Goal: Information Seeking & Learning: Learn about a topic

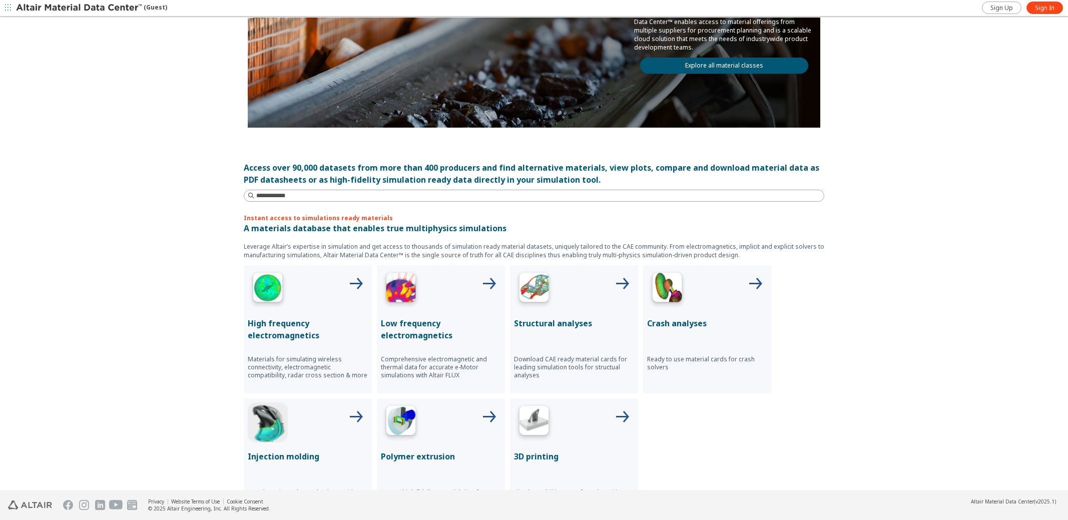
scroll to position [200, 0]
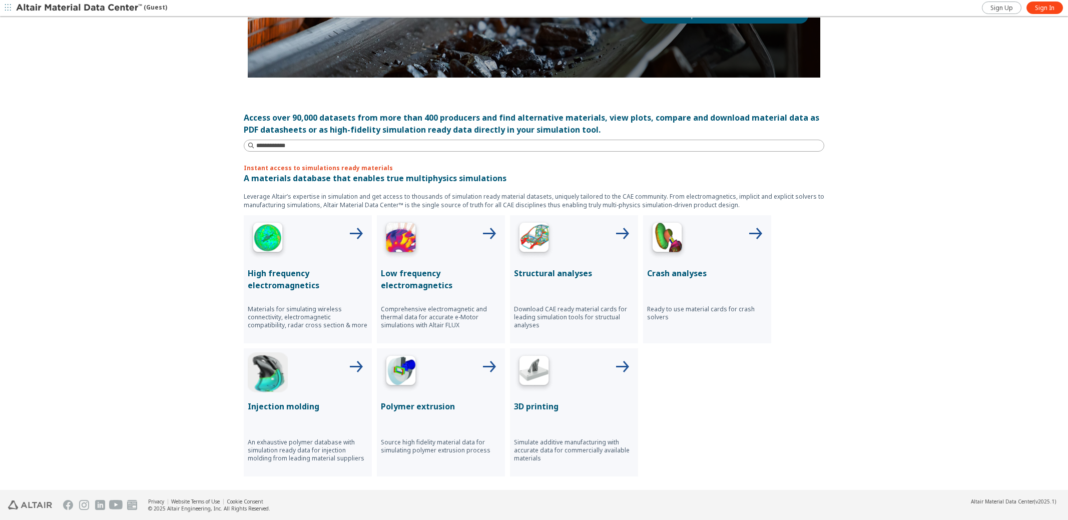
click at [269, 405] on p "Injection molding" at bounding box center [308, 406] width 120 height 12
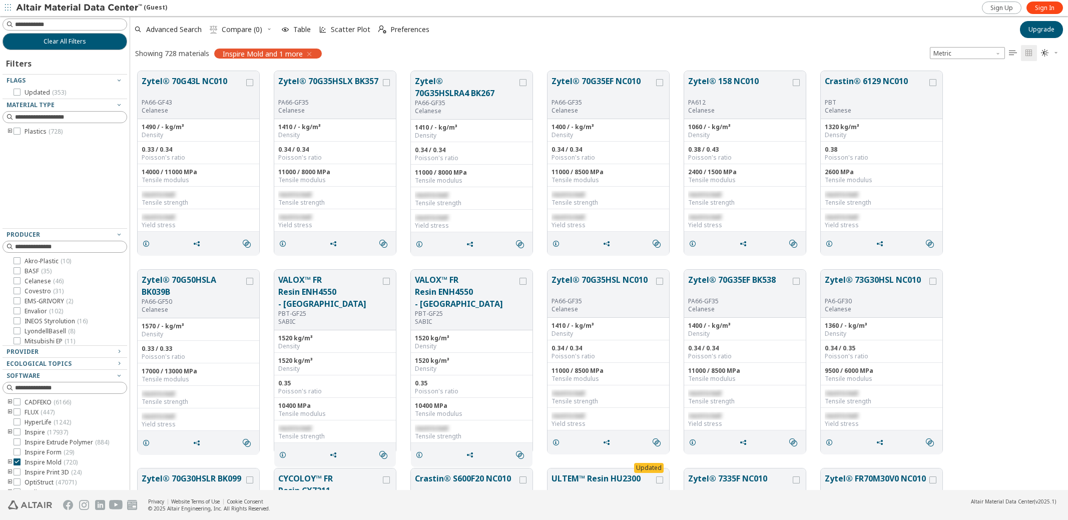
scroll to position [419, 930]
click at [44, 27] on input at bounding box center [71, 25] width 112 height 10
paste input "**********"
type input "**********"
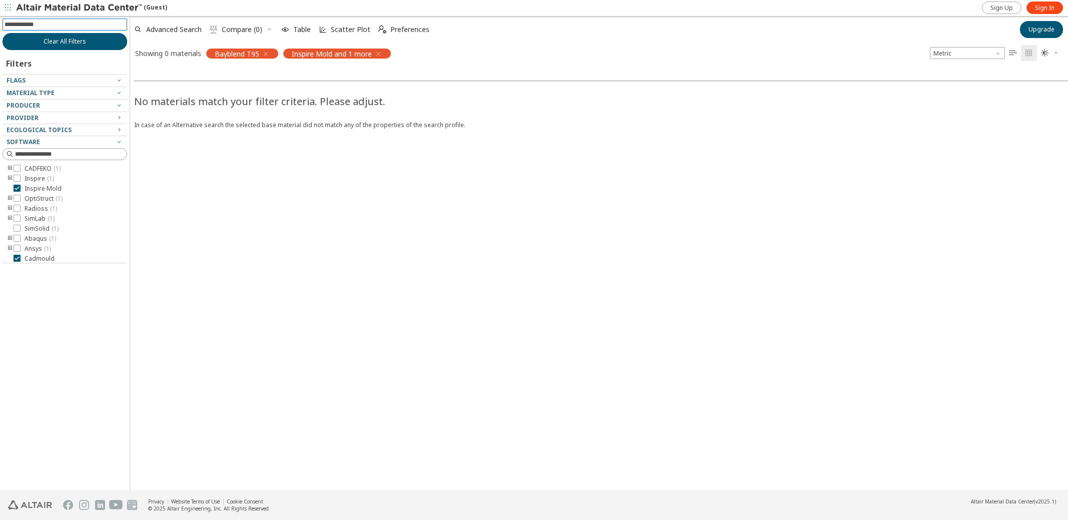
click at [70, 38] on span "Clear All Filters" at bounding box center [65, 42] width 43 height 8
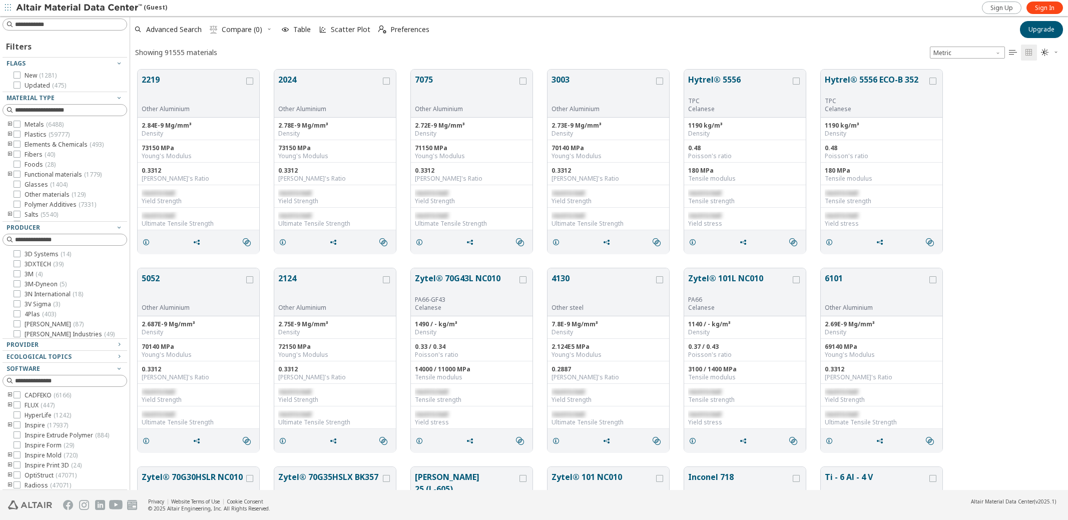
scroll to position [420, 930]
click at [9, 133] on icon "toogle group" at bounding box center [10, 135] width 7 height 8
click at [24, 144] on icon "toogle group" at bounding box center [25, 145] width 7 height 8
click at [55, 22] on input at bounding box center [71, 25] width 112 height 10
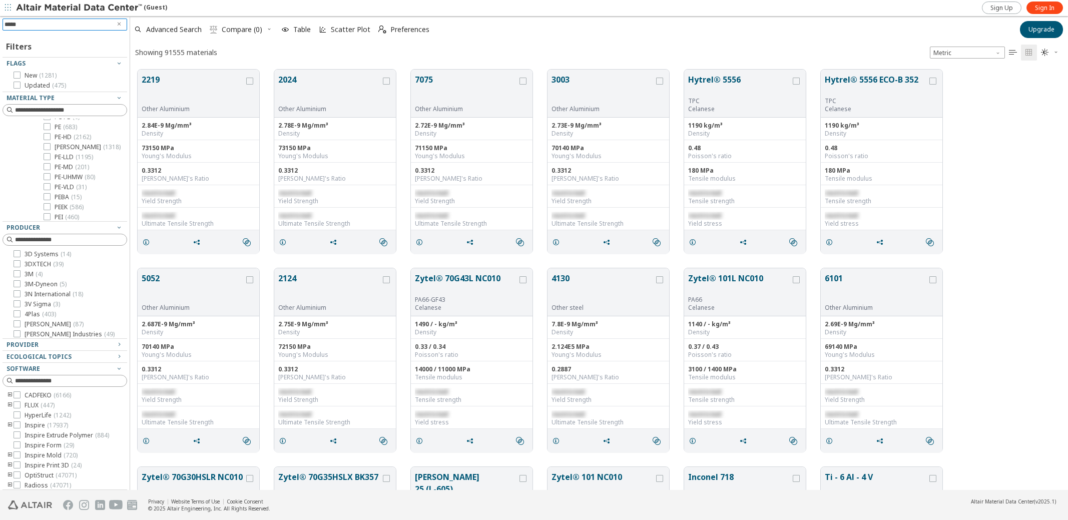
type input "******"
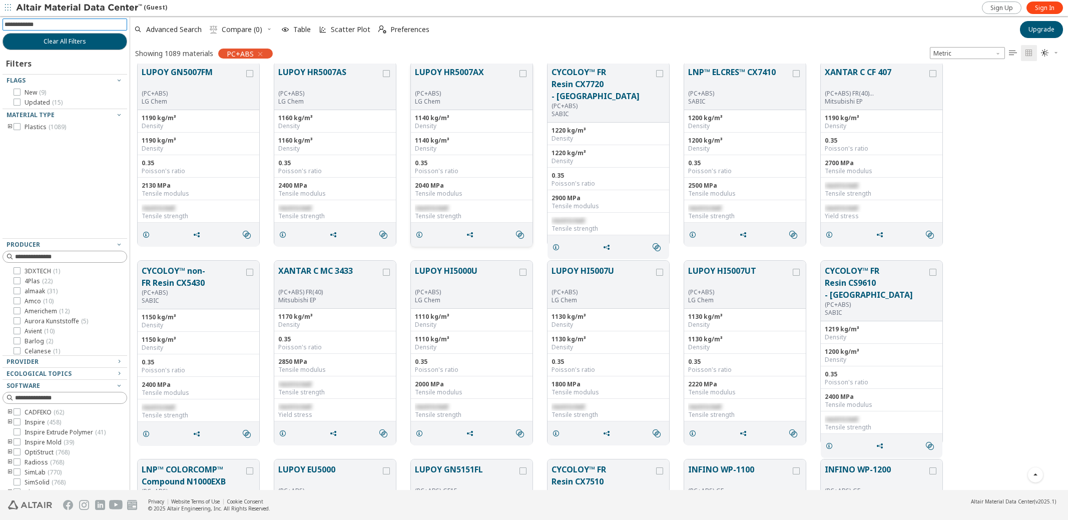
scroll to position [1352, 0]
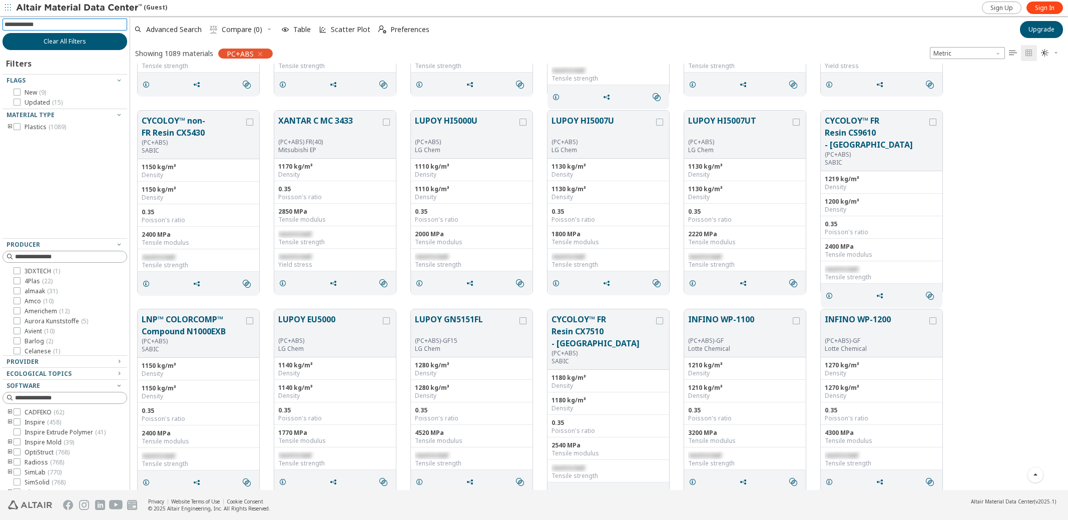
click at [76, 45] on span "Clear All Filters" at bounding box center [65, 42] width 43 height 8
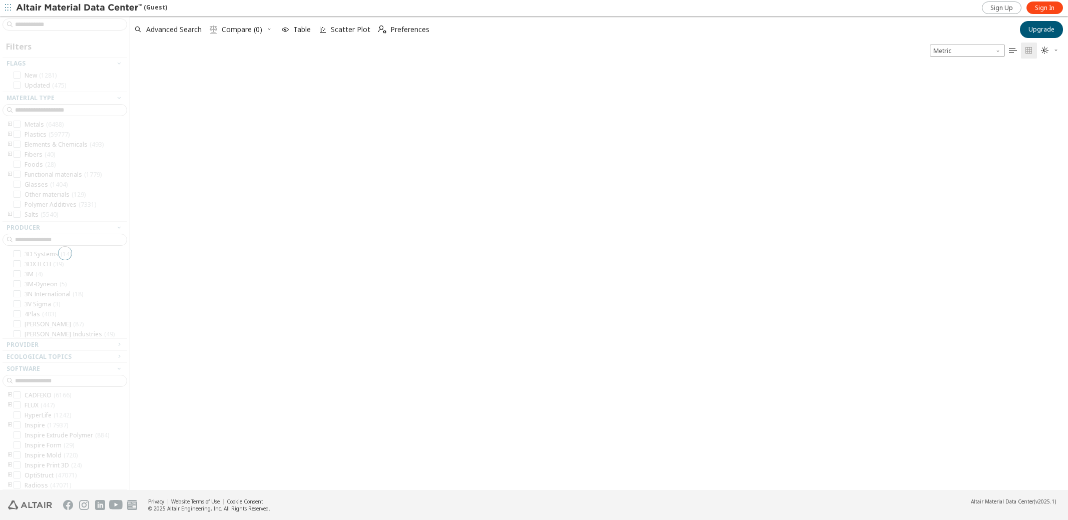
scroll to position [420, 930]
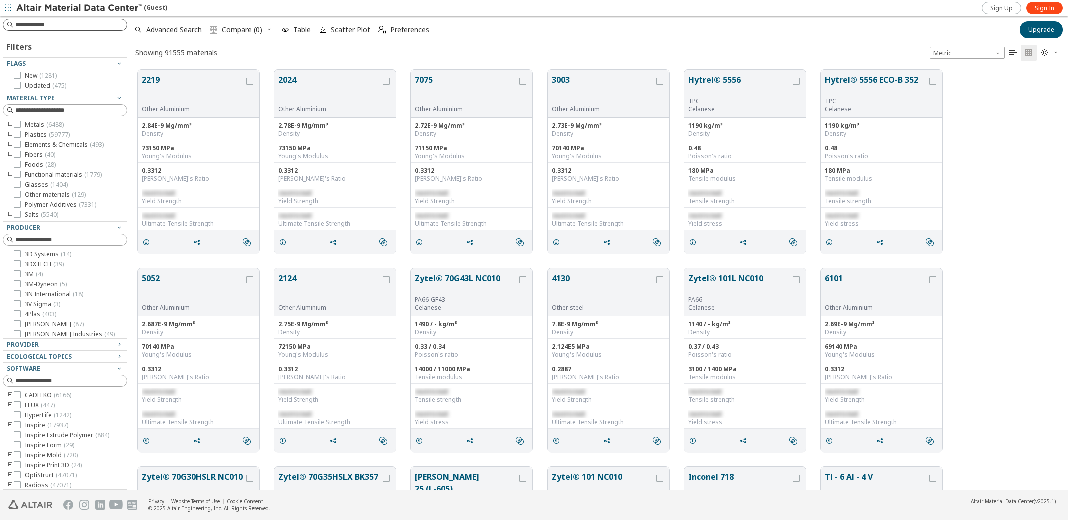
click at [52, 22] on input at bounding box center [71, 25] width 112 height 10
paste input "**********"
type input "**********"
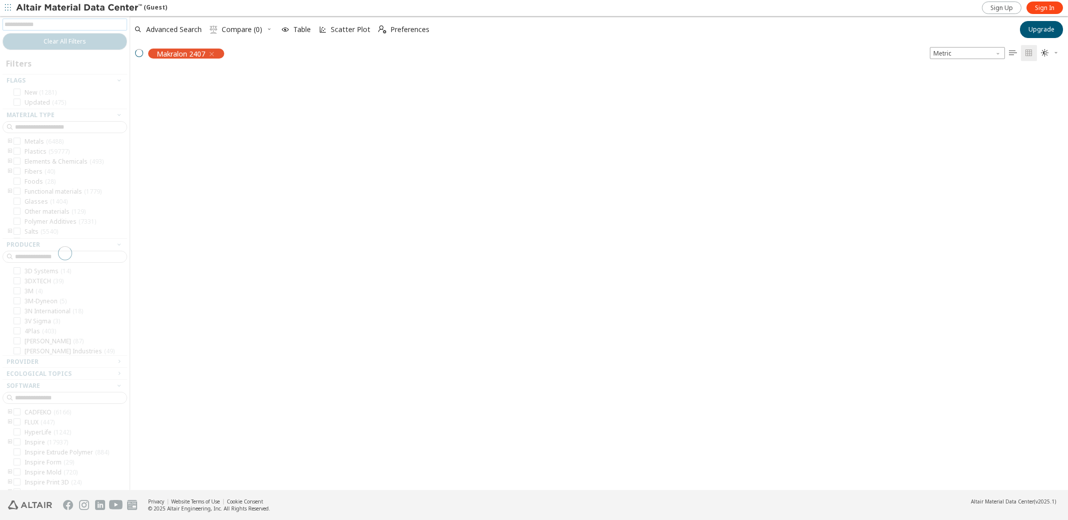
scroll to position [419, 930]
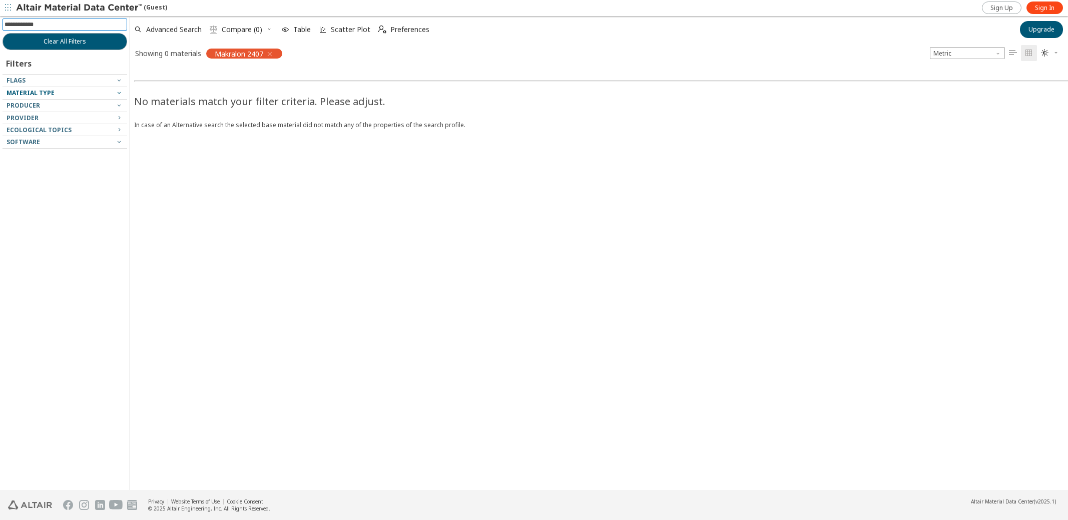
click at [57, 93] on div "Material Type" at bounding box center [61, 93] width 109 height 8
click at [60, 93] on div "Material Type" at bounding box center [61, 93] width 109 height 8
click at [71, 35] on button "Clear All Filters" at bounding box center [65, 41] width 125 height 17
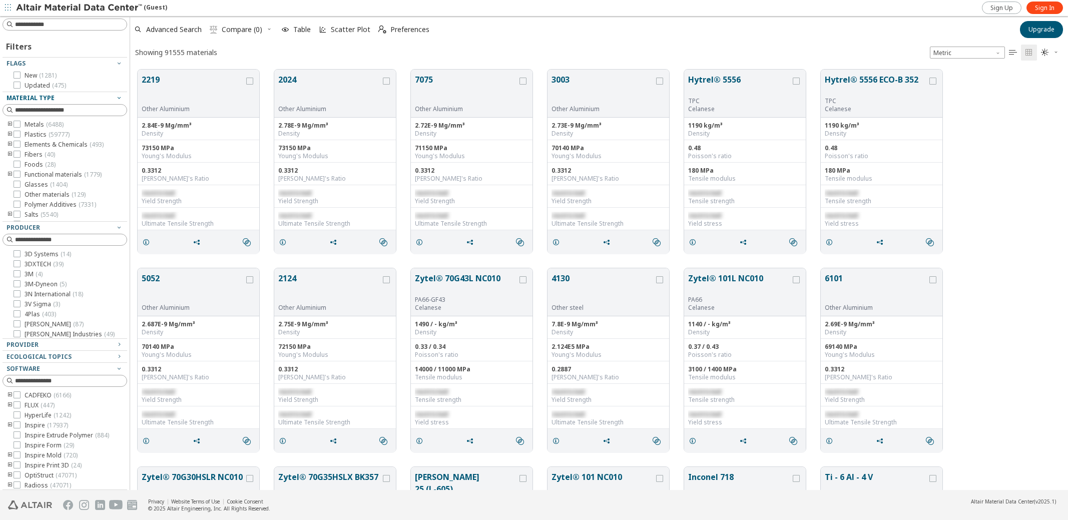
scroll to position [420, 930]
click at [10, 133] on icon "toogle group" at bounding box center [10, 135] width 7 height 8
click at [24, 143] on icon "toogle group" at bounding box center [25, 145] width 7 height 8
click at [61, 139] on span "PC ( 5139 )" at bounding box center [68, 135] width 27 height 8
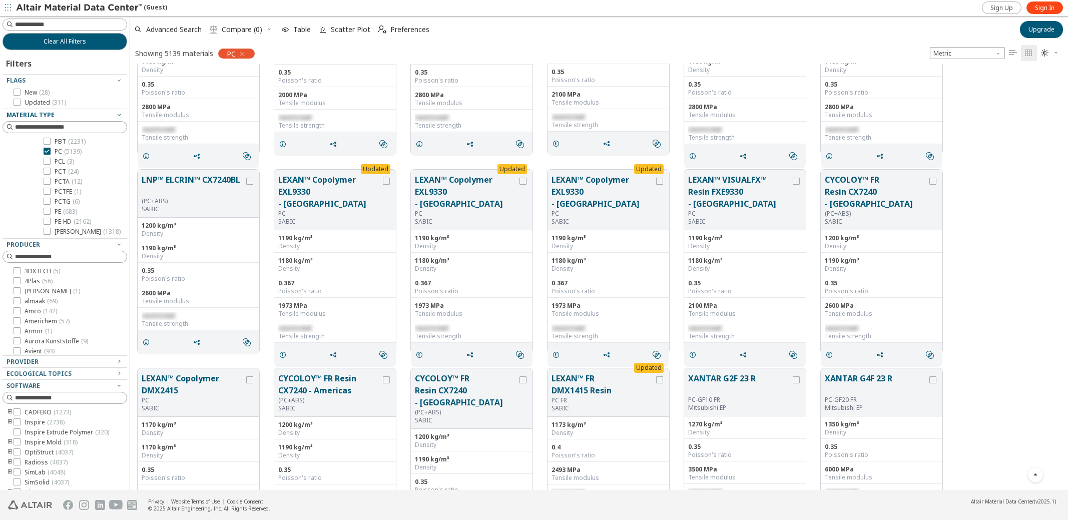
scroll to position [200, 0]
